Goal: Information Seeking & Learning: Learn about a topic

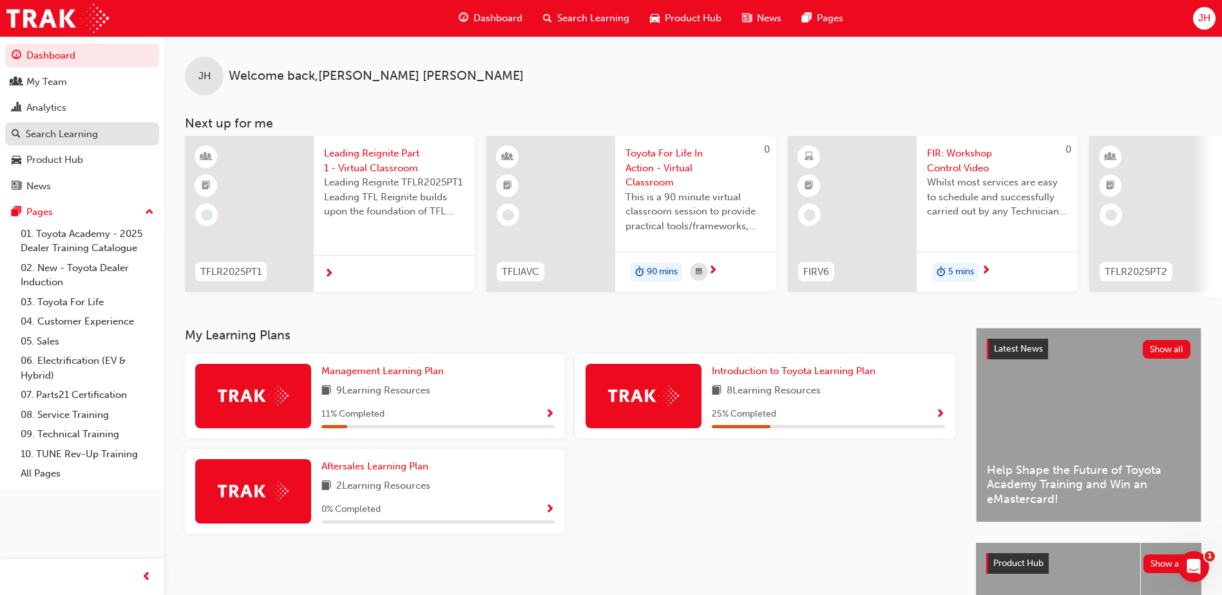
click at [62, 135] on div "Search Learning" at bounding box center [62, 134] width 72 height 15
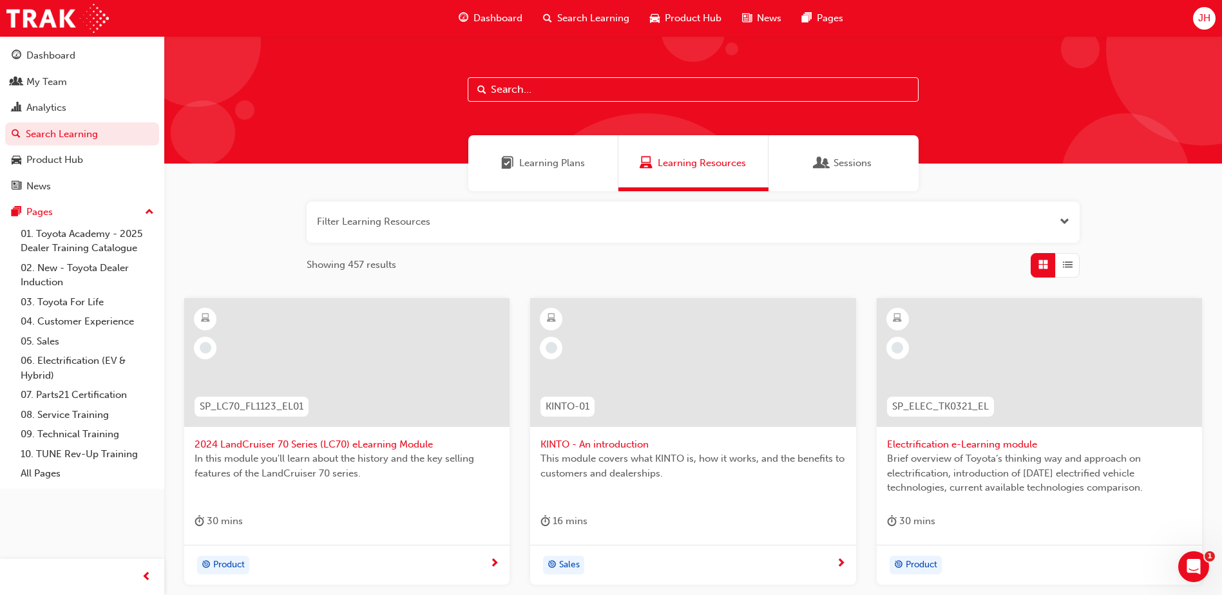
click at [530, 95] on input "text" at bounding box center [693, 89] width 451 height 24
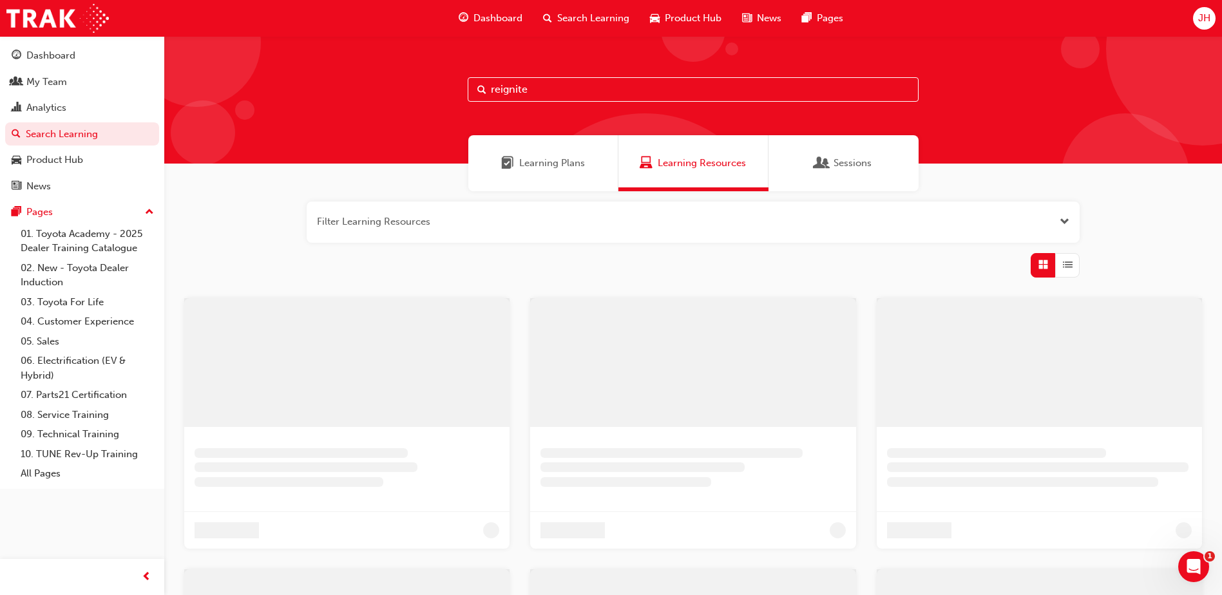
type input "reignite"
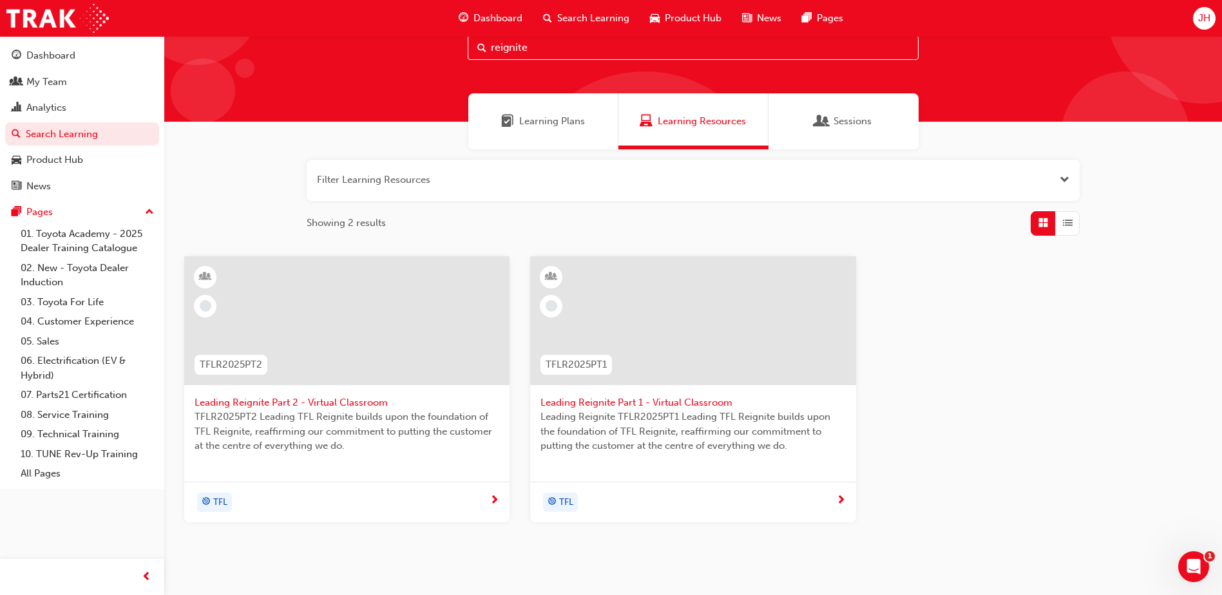
scroll to position [64, 0]
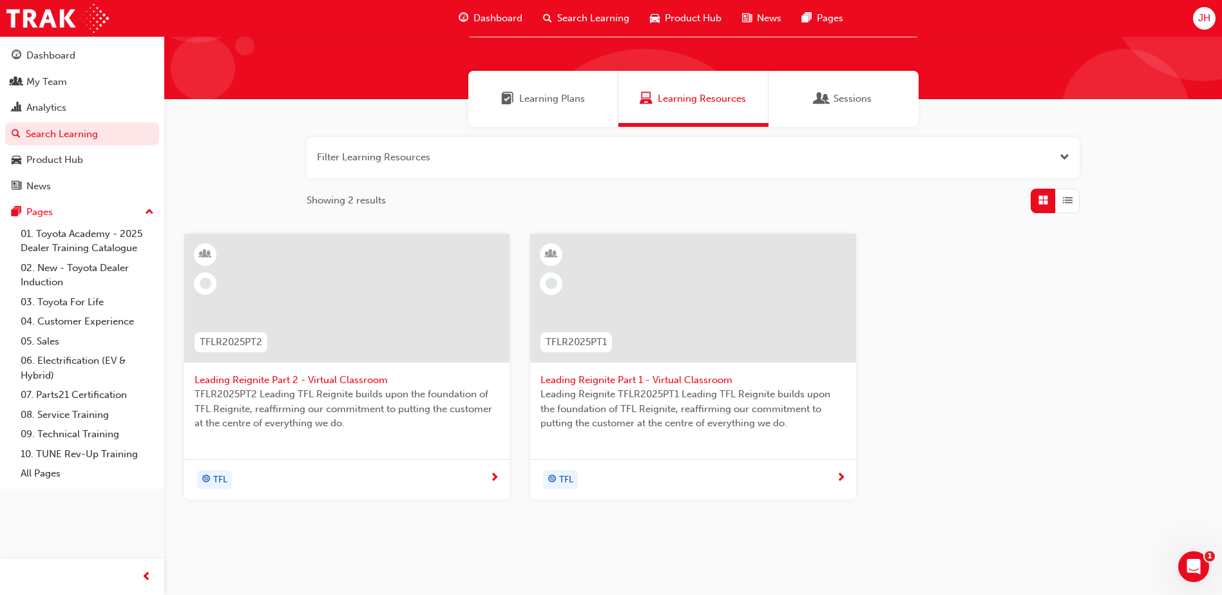
click at [721, 396] on span "Leading Reignite TFLR2025PT1 Leading TFL Reignite builds upon the foundation of…" at bounding box center [692, 409] width 305 height 44
